Goal: Transaction & Acquisition: Download file/media

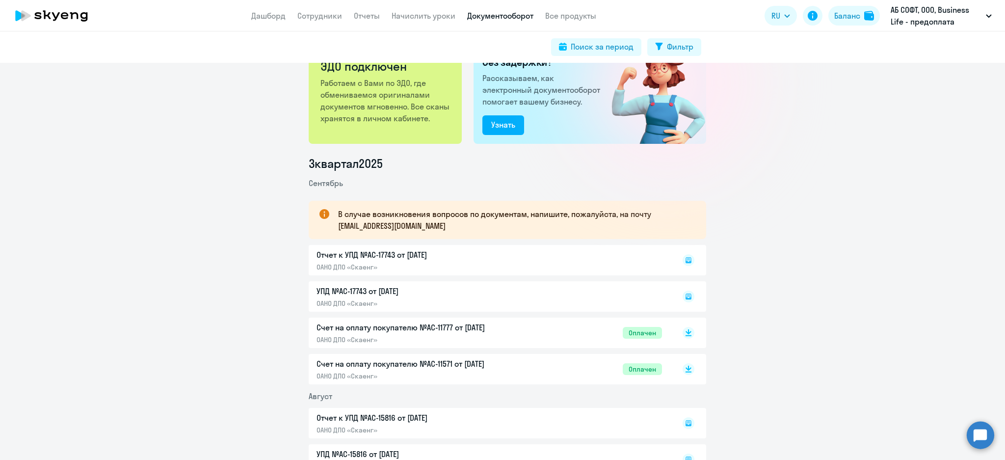
scroll to position [65, 0]
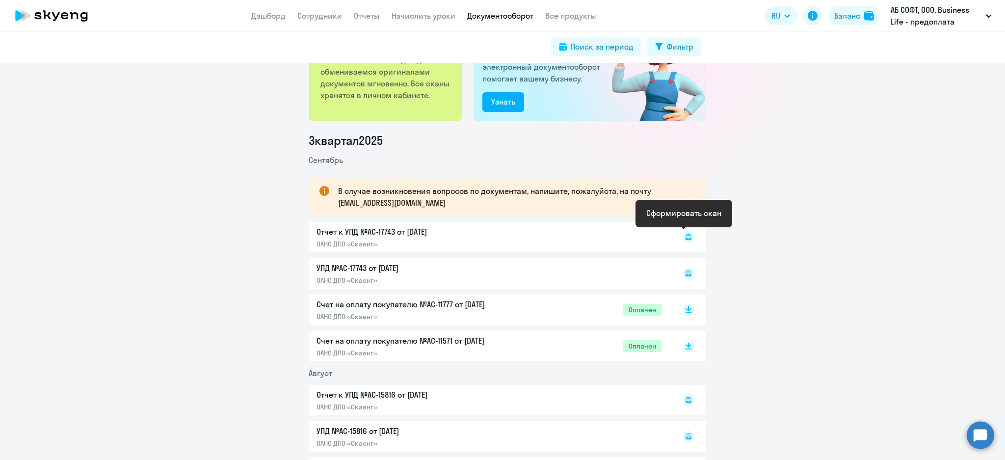
click at [686, 240] on rect at bounding box center [689, 237] width 12 height 12
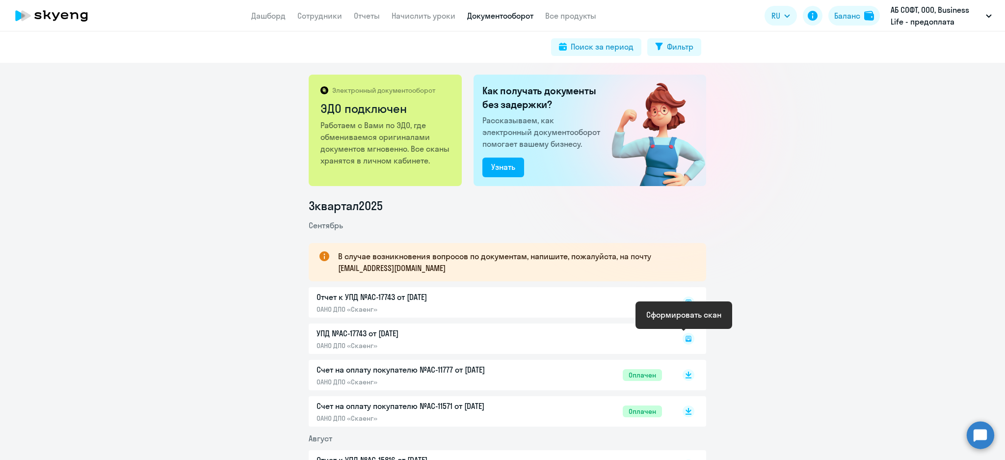
click at [686, 341] on icon at bounding box center [689, 339] width 6 height 6
click at [685, 303] on rect at bounding box center [689, 302] width 12 height 12
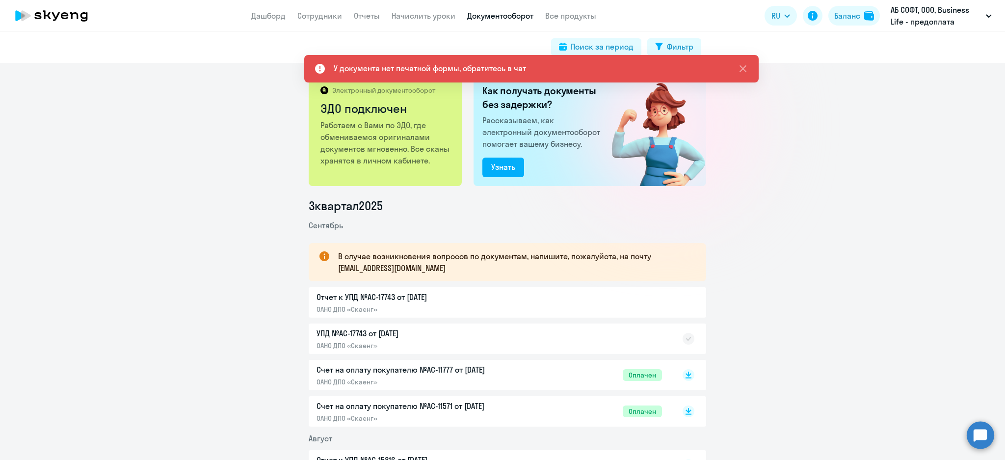
click at [686, 303] on div at bounding box center [678, 302] width 32 height 23
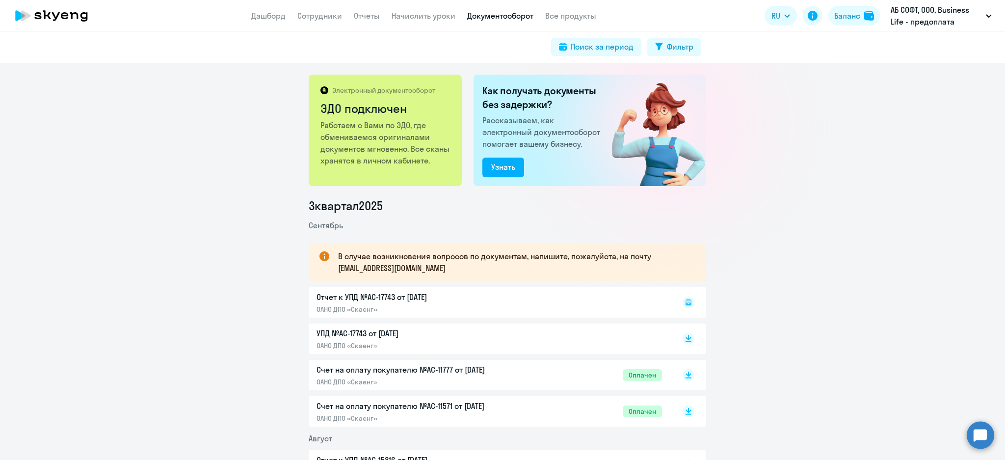
click at [683, 305] on rect at bounding box center [689, 302] width 12 height 12
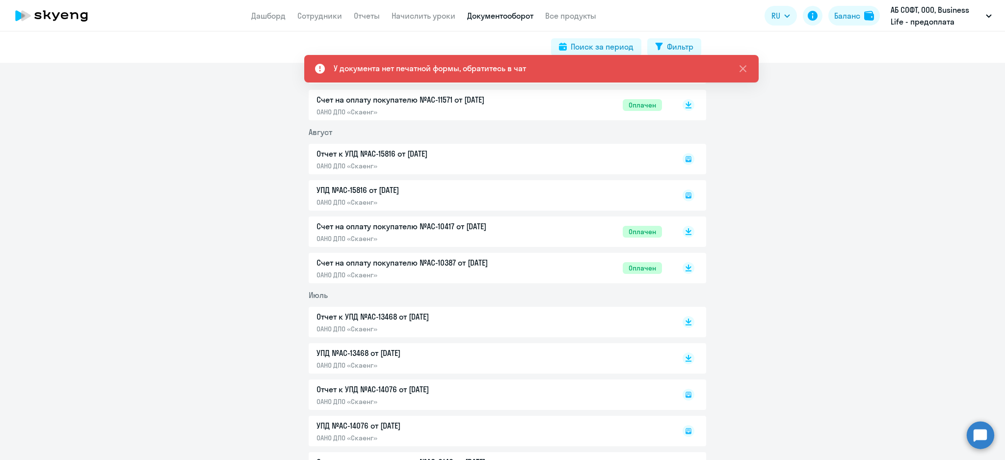
scroll to position [393, 0]
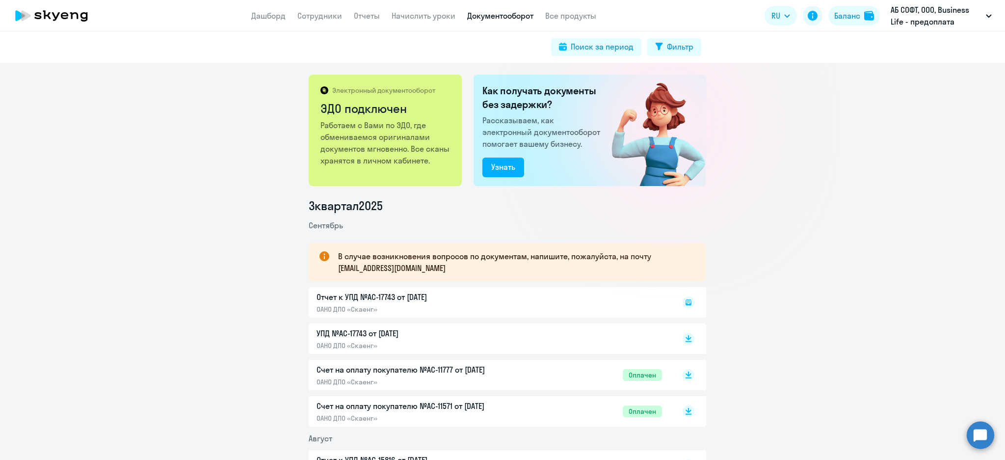
click at [693, 303] on div "Отчет к УПД №AC-17743 от [DATE] ОАНО ДПО «Скаенг»" at bounding box center [508, 302] width 398 height 30
click at [687, 304] on rect at bounding box center [689, 302] width 12 height 12
click at [425, 334] on p "УПД №AC-17743 от [DATE]" at bounding box center [420, 333] width 206 height 12
click at [686, 338] on icon at bounding box center [689, 336] width 6 height 5
